Goal: Transaction & Acquisition: Purchase product/service

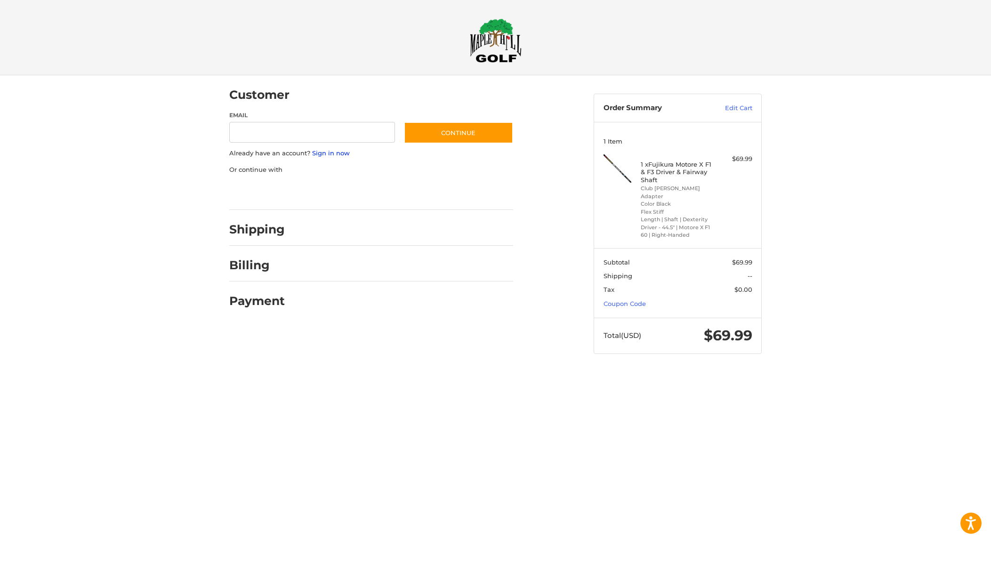
click at [323, 150] on link "Sign in now" at bounding box center [331, 153] width 38 height 8
click at [268, 133] on input "Email" at bounding box center [312, 132] width 166 height 21
type input "**********"
click at [504, 134] on button "Continue" at bounding box center [458, 133] width 109 height 22
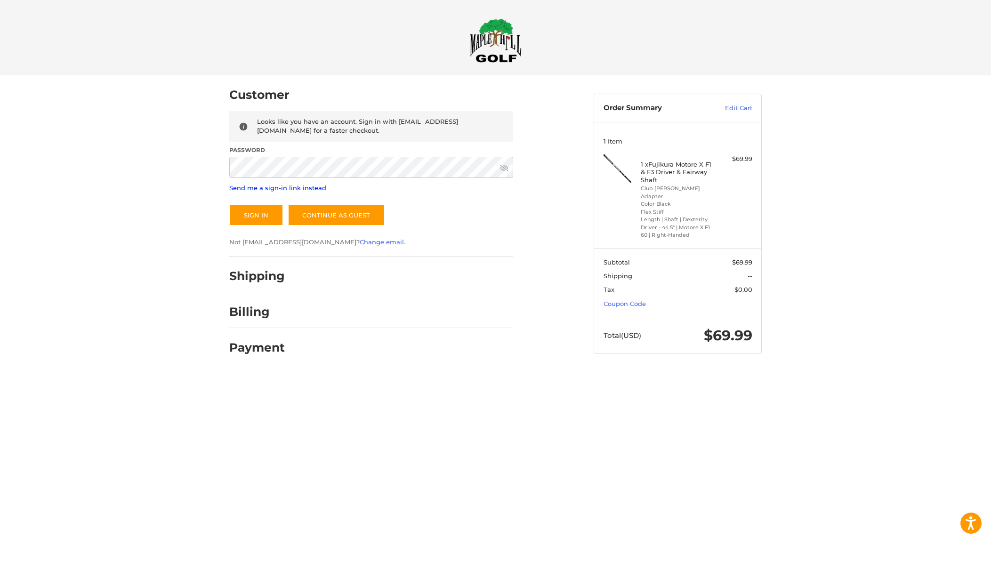
click at [287, 184] on link "Send me a sign-in link instead" at bounding box center [277, 188] width 97 height 8
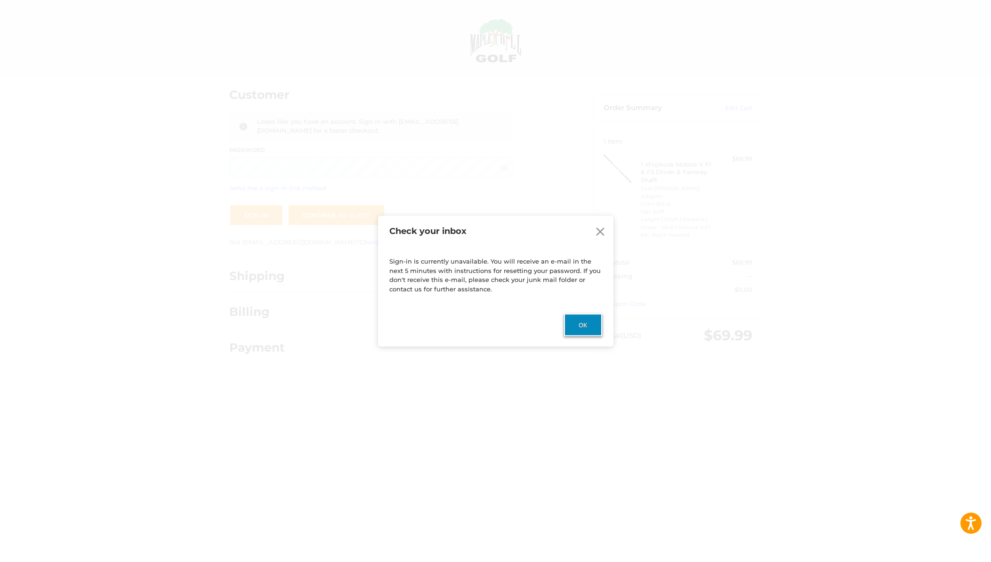
click at [590, 331] on button "Ok" at bounding box center [583, 325] width 38 height 23
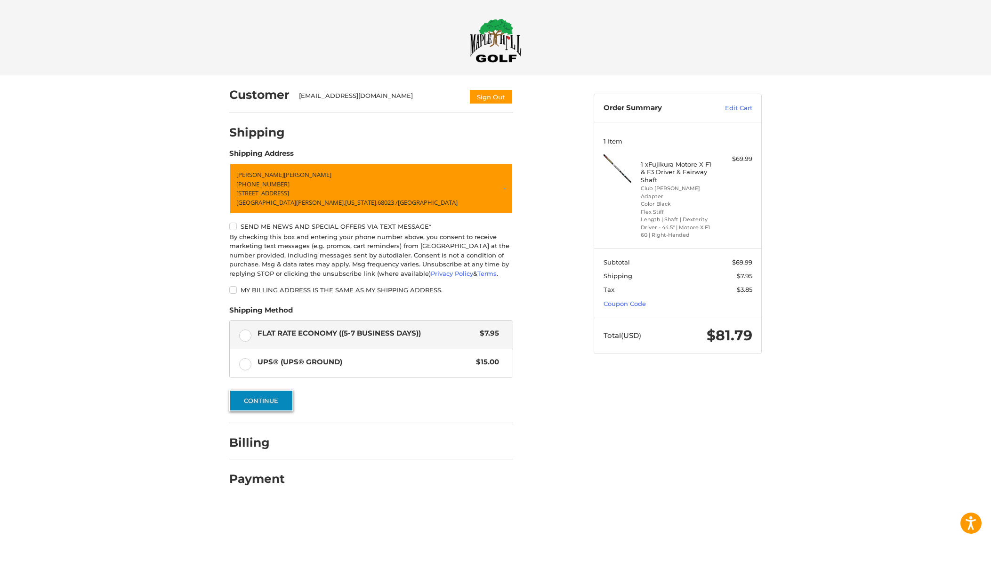
click at [257, 403] on button "Continue" at bounding box center [261, 401] width 64 height 22
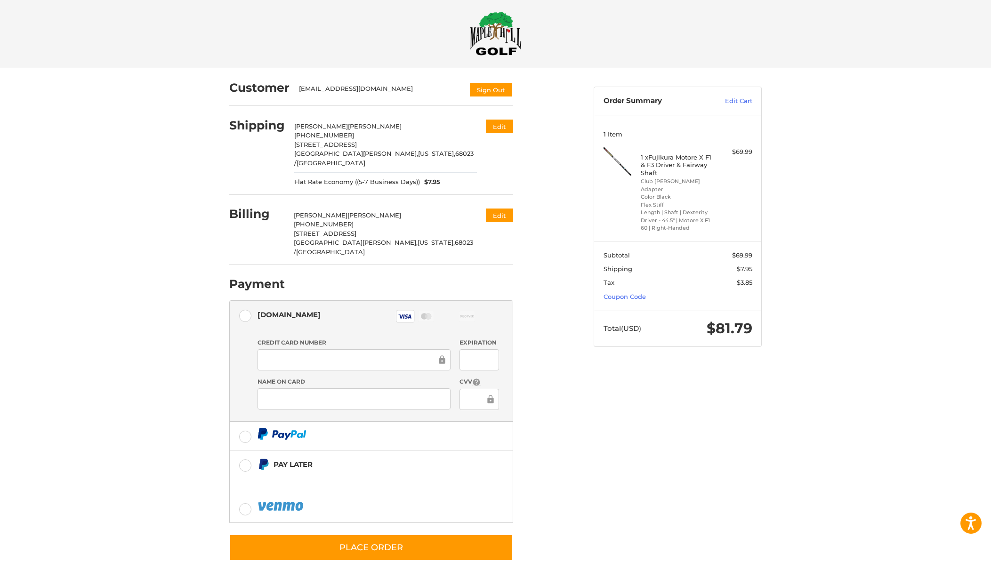
scroll to position [8, 0]
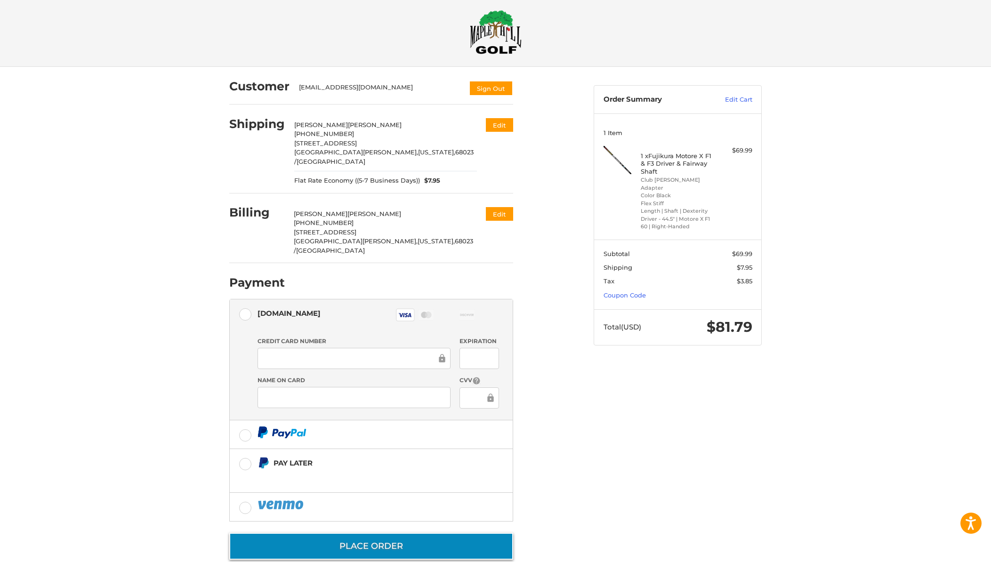
click at [406, 535] on button "Place Order" at bounding box center [371, 546] width 284 height 27
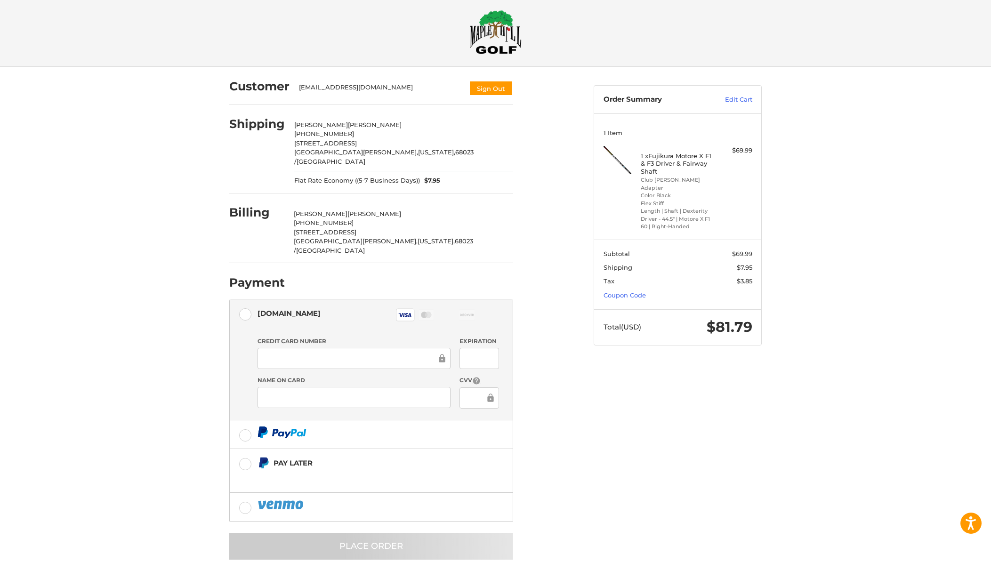
scroll to position [0, 0]
